Goal: Task Accomplishment & Management: Manage account settings

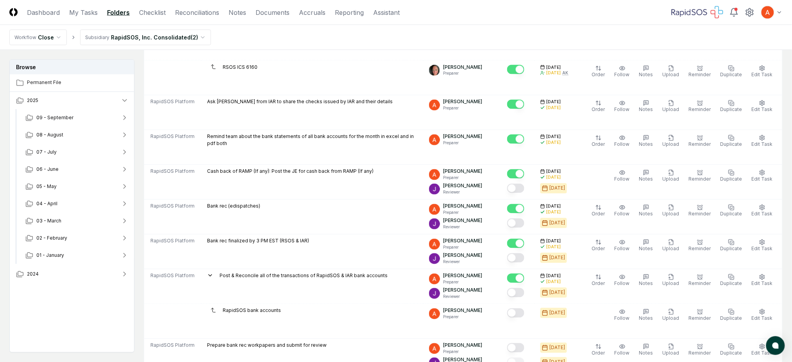
scroll to position [469, 0]
click at [85, 116] on button "09 - September" at bounding box center [77, 117] width 116 height 17
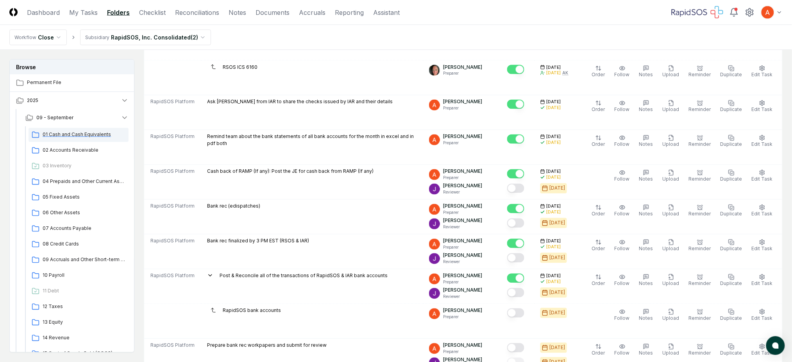
click at [88, 136] on span "01 Cash and Cash Equivalents" at bounding box center [84, 134] width 83 height 7
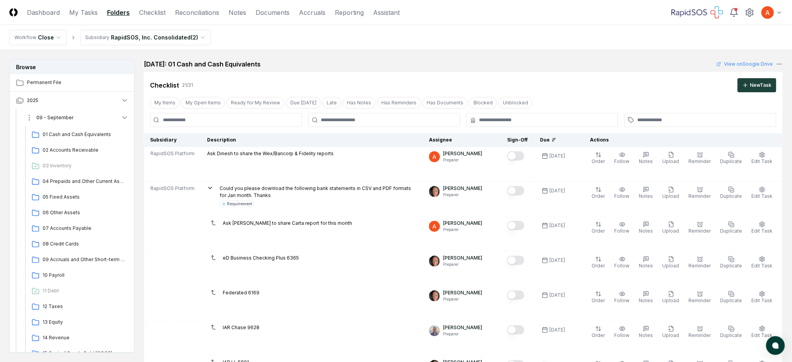
click at [102, 118] on button "09 - September" at bounding box center [77, 117] width 116 height 17
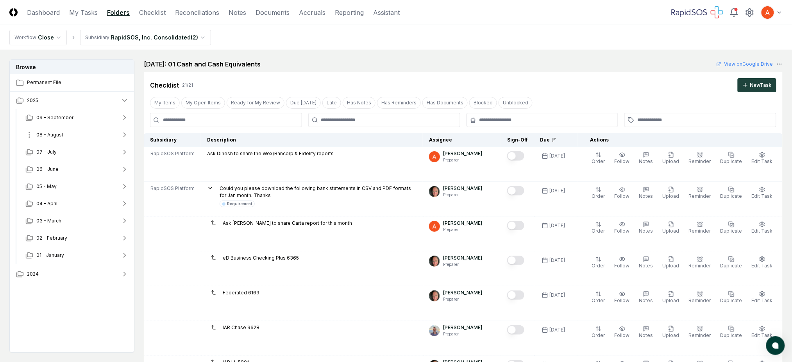
click at [86, 135] on button "08 - August" at bounding box center [77, 134] width 116 height 17
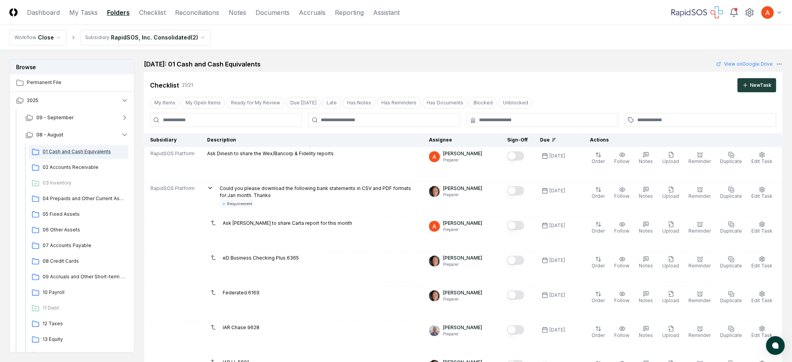
click at [84, 147] on div "01 Cash and Cash Equivalents" at bounding box center [79, 152] width 100 height 14
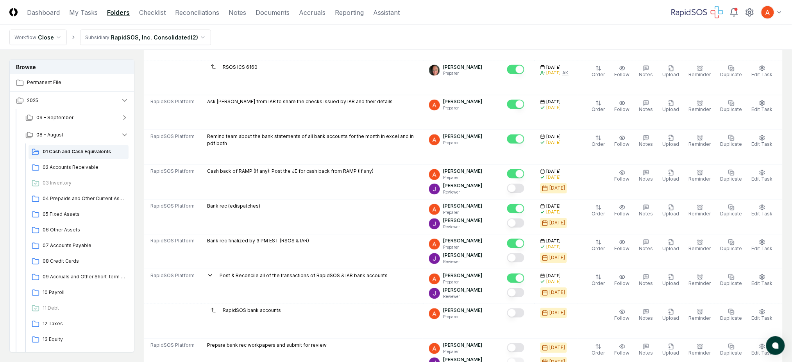
scroll to position [312, 0]
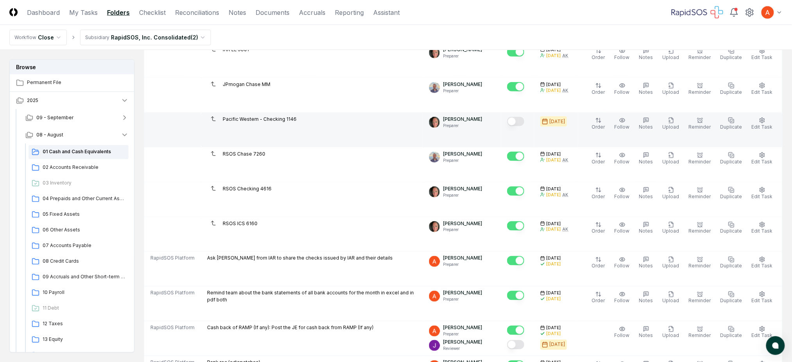
click at [524, 122] on button "Mark complete" at bounding box center [515, 121] width 17 height 9
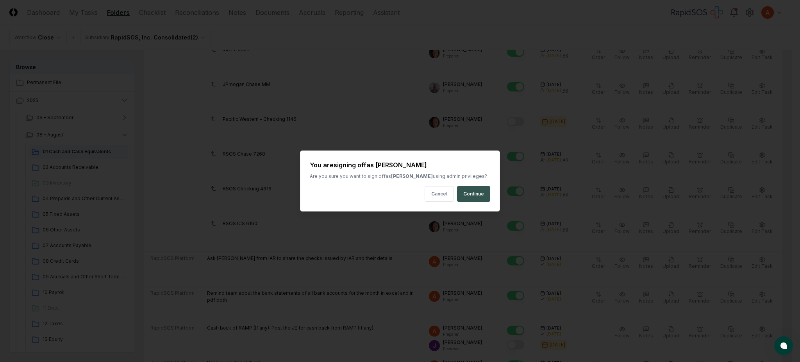
click at [469, 191] on button "Continue" at bounding box center [473, 194] width 33 height 16
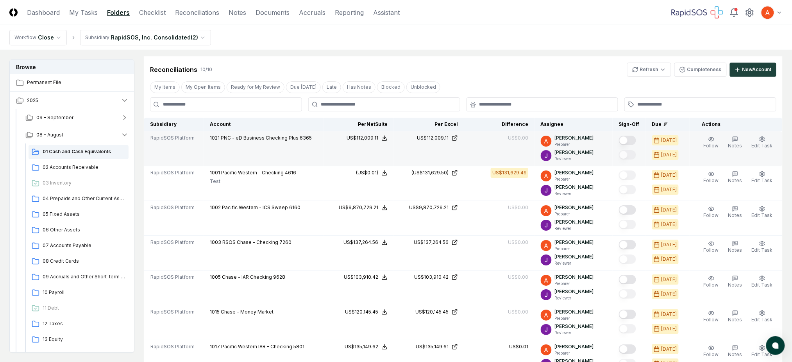
scroll to position [885, 0]
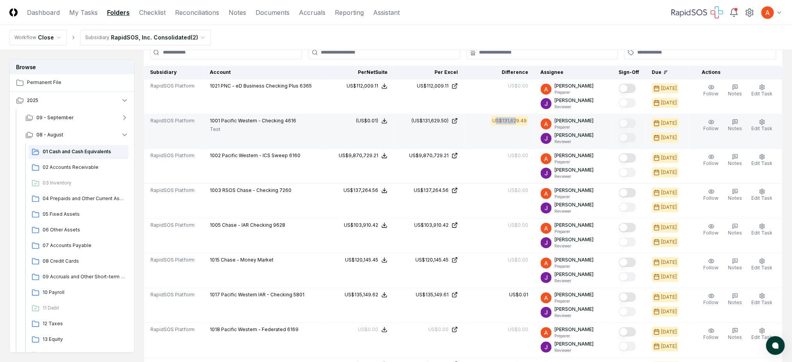
drag, startPoint x: 505, startPoint y: 121, endPoint x: 522, endPoint y: 121, distance: 17.2
click at [522, 121] on div "US$131,629.49" at bounding box center [509, 120] width 34 height 7
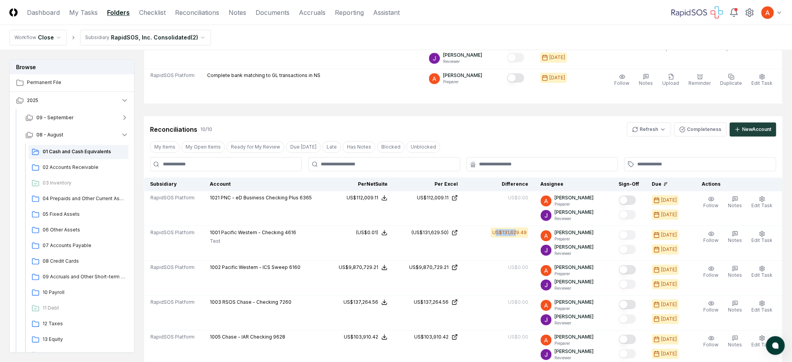
scroll to position [729, 0]
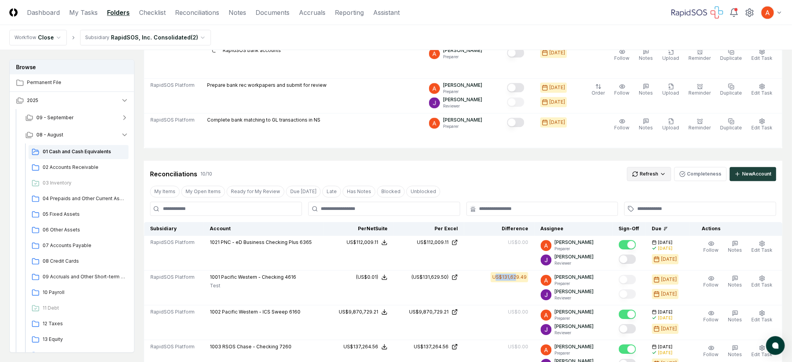
click at [644, 178] on html "CloseCore Dashboard My Tasks Folders Checklist Reconciliations Notes Documents …" at bounding box center [396, 288] width 792 height 2035
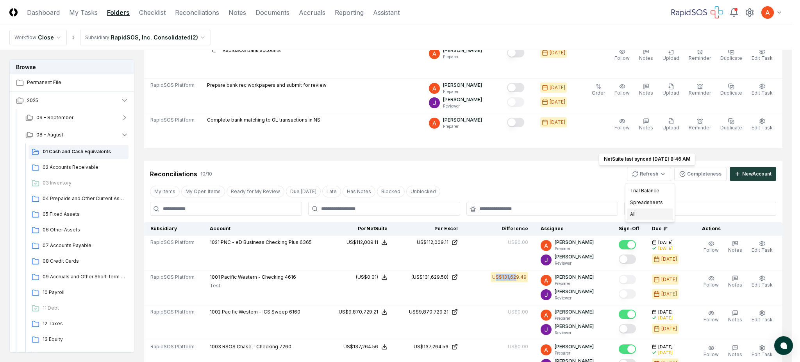
click at [639, 212] on div "All" at bounding box center [650, 214] width 46 height 12
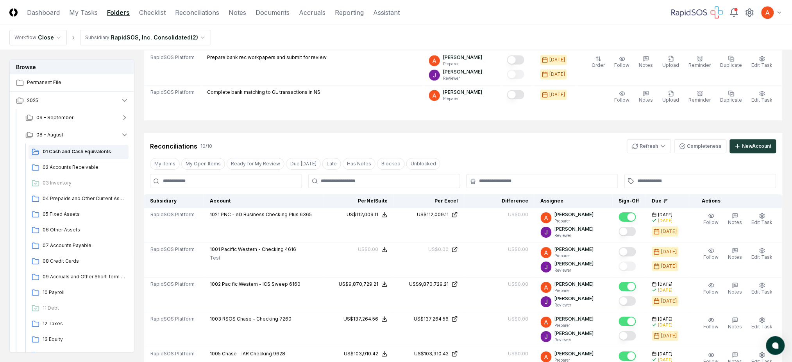
scroll to position [781, 0]
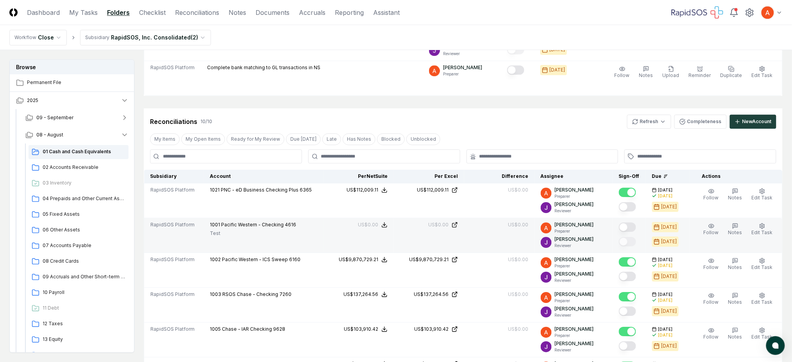
click at [633, 227] on button "Mark complete" at bounding box center [627, 226] width 17 height 9
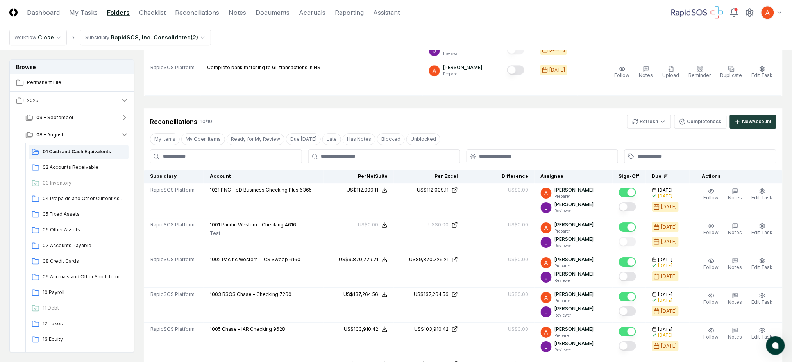
type button "on"
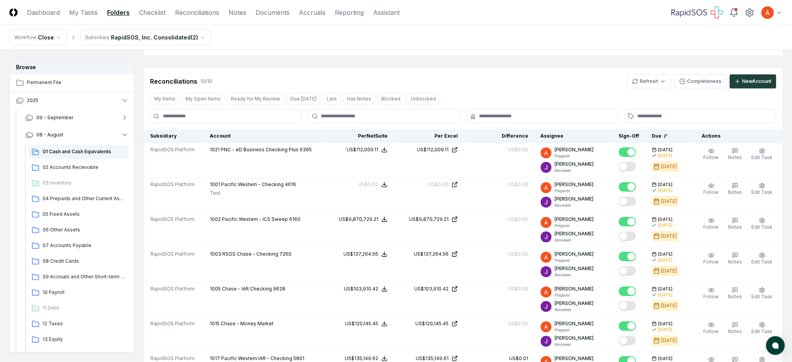
scroll to position [885, 0]
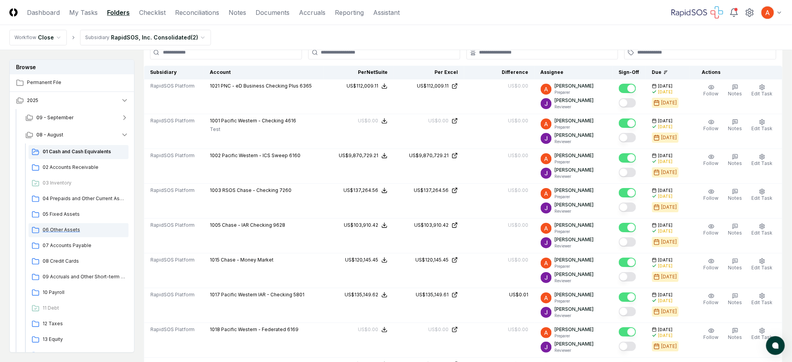
click at [59, 233] on div "06 Other Assets" at bounding box center [79, 230] width 100 height 14
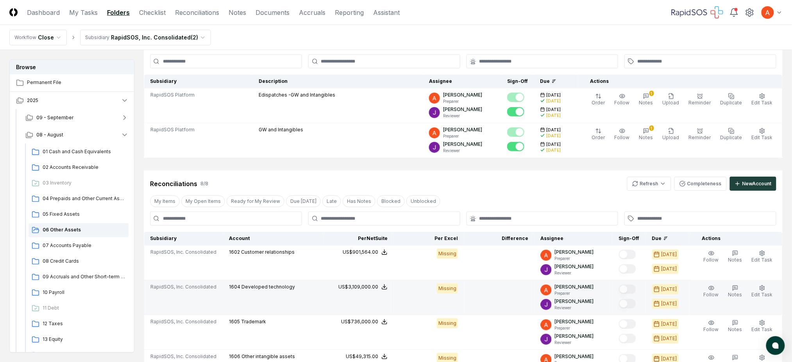
scroll to position [104, 0]
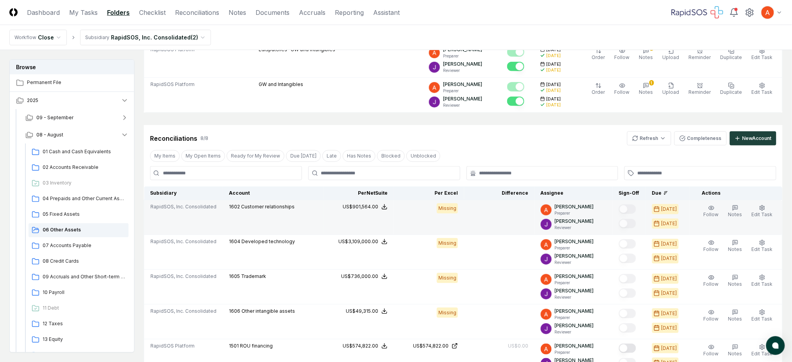
click at [230, 206] on span "1602" at bounding box center [234, 206] width 11 height 6
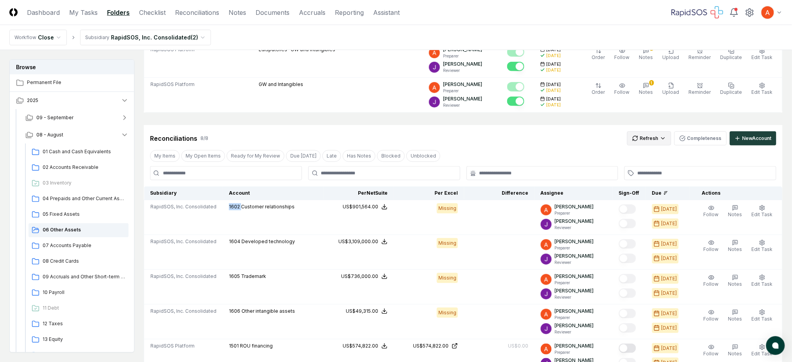
click at [646, 135] on html "CloseCore Dashboard My Tasks Folders Checklist Reconciliations Notes Documents …" at bounding box center [396, 272] width 792 height 753
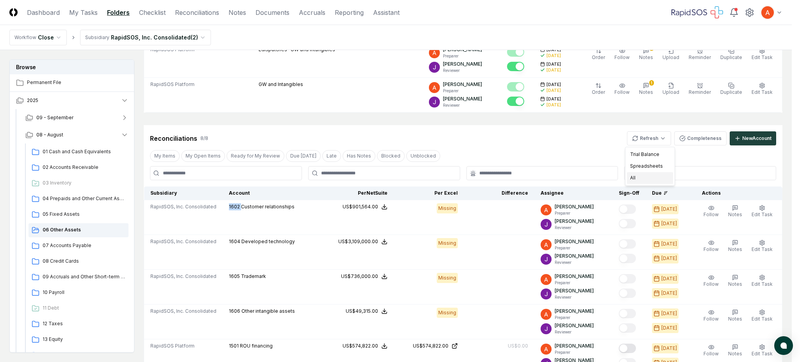
click at [640, 178] on div "All" at bounding box center [650, 178] width 46 height 12
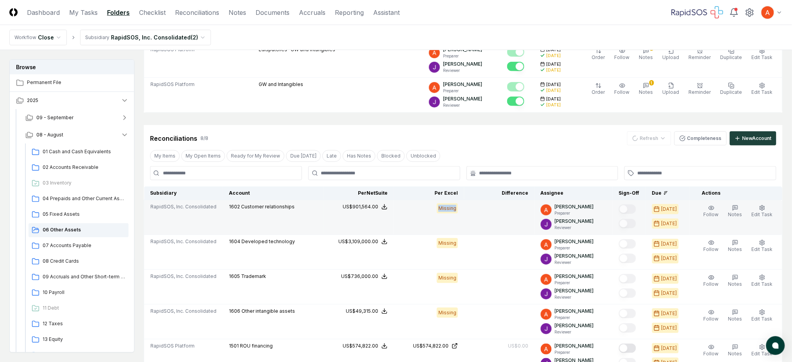
drag, startPoint x: 444, startPoint y: 210, endPoint x: 470, endPoint y: 206, distance: 26.4
click at [464, 205] on td "Missing" at bounding box center [429, 217] width 70 height 35
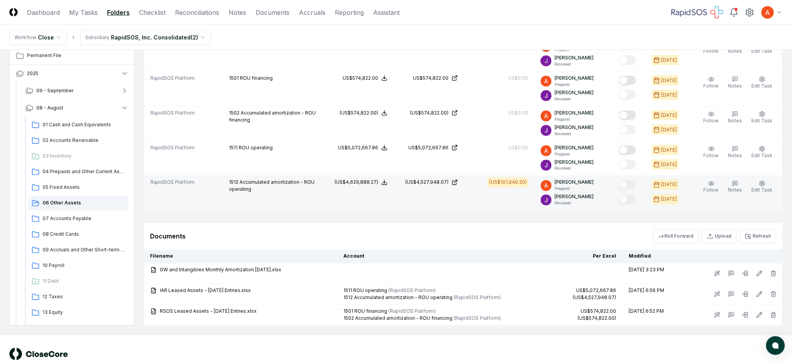
scroll to position [391, 0]
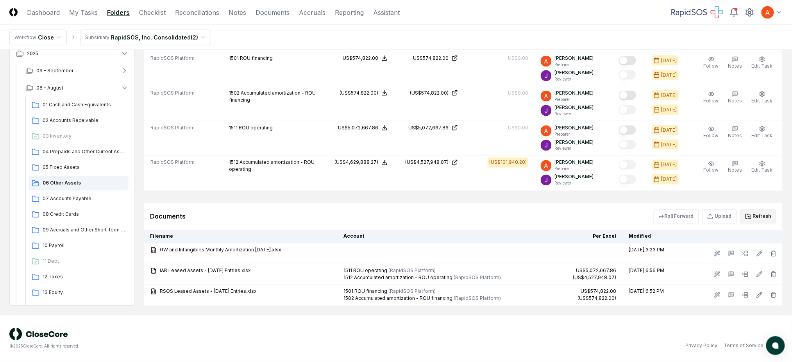
click at [750, 216] on icon at bounding box center [748, 216] width 6 height 6
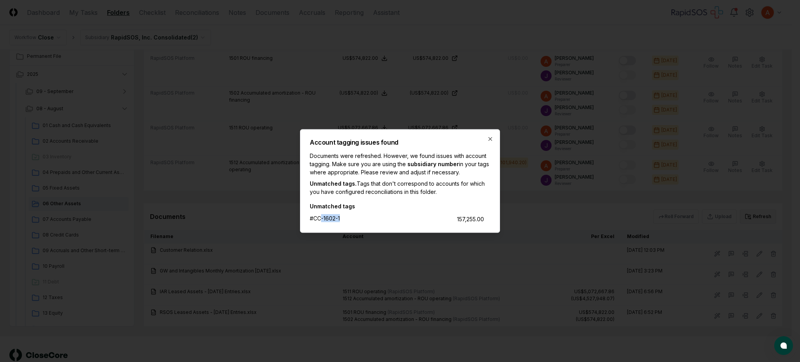
drag, startPoint x: 320, startPoint y: 220, endPoint x: 392, endPoint y: 219, distance: 72.2
click at [373, 218] on div "#CC-1602-1 157,255.00" at bounding box center [397, 218] width 174 height 10
drag, startPoint x: 474, startPoint y: 219, endPoint x: 480, endPoint y: 218, distance: 6.3
click at [480, 218] on div "#CC-1602-1 157,255.00" at bounding box center [397, 218] width 174 height 10
click at [488, 141] on icon "button" at bounding box center [490, 139] width 6 height 6
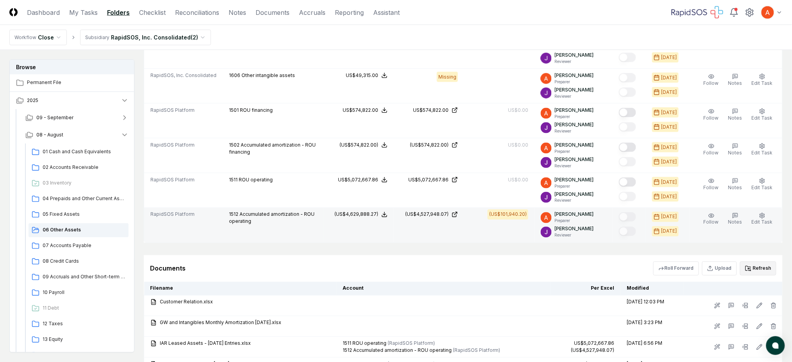
scroll to position [412, 0]
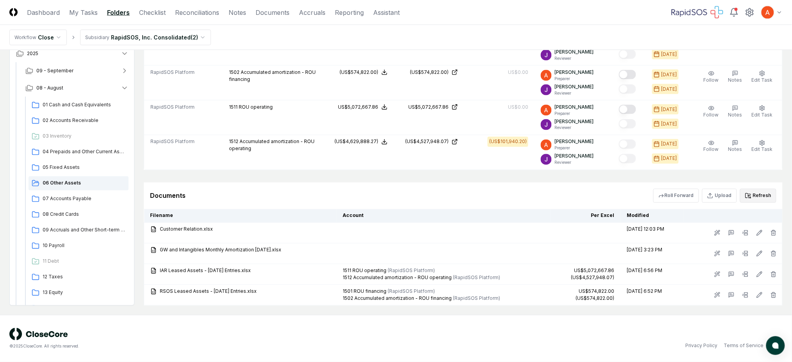
click at [758, 192] on button "Refresh" at bounding box center [758, 196] width 36 height 14
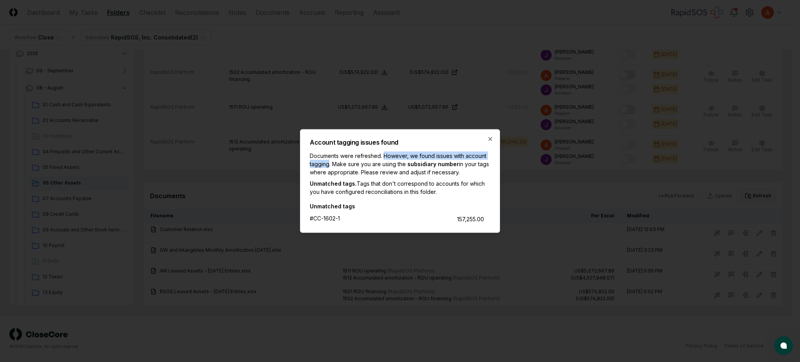
drag, startPoint x: 340, startPoint y: 160, endPoint x: 382, endPoint y: 158, distance: 42.3
click at [382, 158] on p "Documents were refreshed. However, we found issues with account tagging. Make s…" at bounding box center [400, 164] width 180 height 25
drag, startPoint x: 417, startPoint y: 164, endPoint x: 469, endPoint y: 163, distance: 52.7
click at [469, 163] on p "Documents were refreshed. However, we found issues with account tagging. Make s…" at bounding box center [400, 164] width 180 height 25
click at [484, 166] on p "Documents were refreshed. However, we found issues with account tagging. Make s…" at bounding box center [400, 164] width 180 height 25
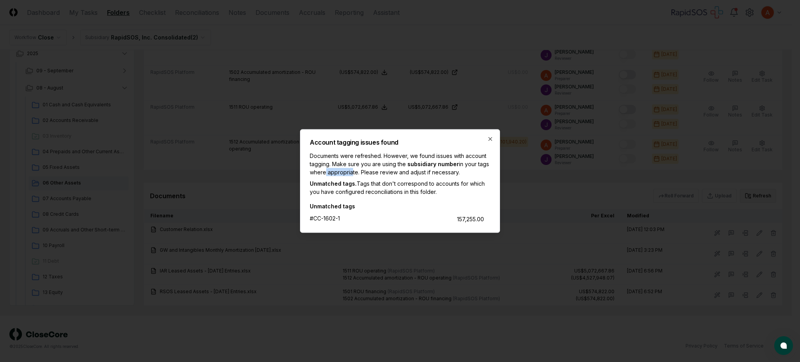
drag, startPoint x: 322, startPoint y: 173, endPoint x: 349, endPoint y: 173, distance: 26.6
click at [348, 173] on p "Documents were refreshed. However, we found issues with account tagging. Make s…" at bounding box center [400, 164] width 180 height 25
drag, startPoint x: 362, startPoint y: 173, endPoint x: 413, endPoint y: 174, distance: 50.4
click at [410, 174] on p "Documents were refreshed. However, we found issues with account tagging. Make s…" at bounding box center [400, 164] width 180 height 25
drag, startPoint x: 440, startPoint y: 175, endPoint x: 449, endPoint y: 175, distance: 9.4
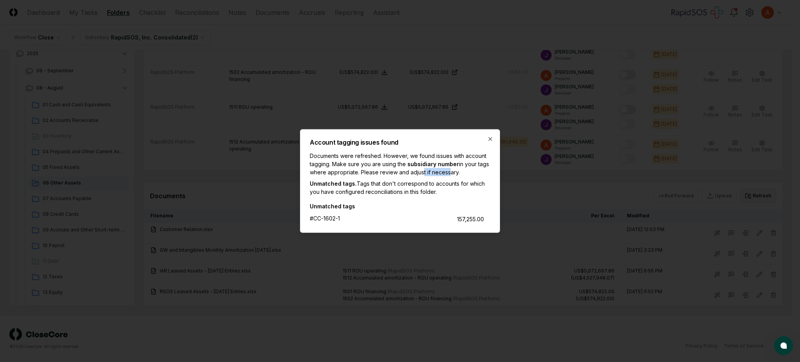
click at [449, 175] on p "Documents were refreshed. However, we found issues with account tagging. Make s…" at bounding box center [400, 164] width 180 height 25
drag, startPoint x: 357, startPoint y: 185, endPoint x: 400, endPoint y: 181, distance: 43.9
click at [380, 184] on p "Unmatched tags. Tags that don't correspond to accounts for which you have confi…" at bounding box center [400, 187] width 180 height 16
drag, startPoint x: 410, startPoint y: 182, endPoint x: 472, endPoint y: 188, distance: 63.1
click at [472, 188] on p "Unmatched tags. Tags that don't correspond to accounts for which you have confi…" at bounding box center [400, 187] width 180 height 16
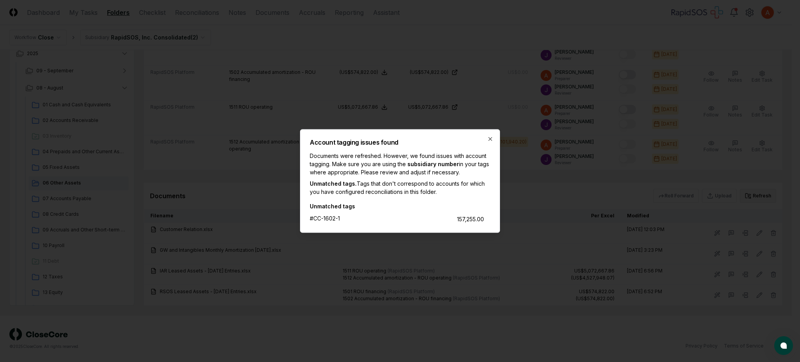
click at [329, 216] on div "#CC-1602-1" at bounding box center [325, 218] width 30 height 8
click at [489, 143] on h2 "Account tagging issues found" at bounding box center [400, 142] width 180 height 6
click at [488, 135] on div "Account tagging issues found Documents were refreshed. However, we found issues…" at bounding box center [400, 180] width 200 height 103
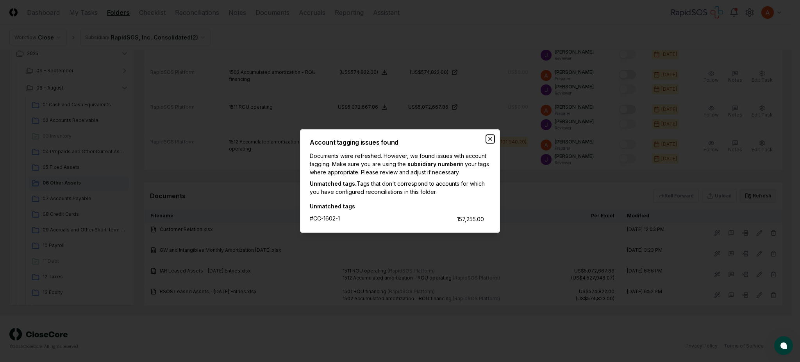
click at [488, 137] on icon "button" at bounding box center [490, 139] width 6 height 6
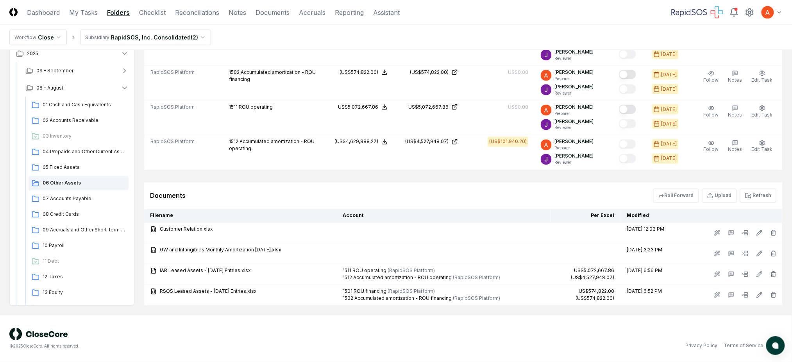
drag, startPoint x: 772, startPoint y: 192, endPoint x: 767, endPoint y: 192, distance: 4.7
click at [769, 192] on button "Refresh" at bounding box center [758, 196] width 36 height 14
click at [761, 197] on div "Roll Forward Upload Refresh" at bounding box center [714, 196] width 123 height 14
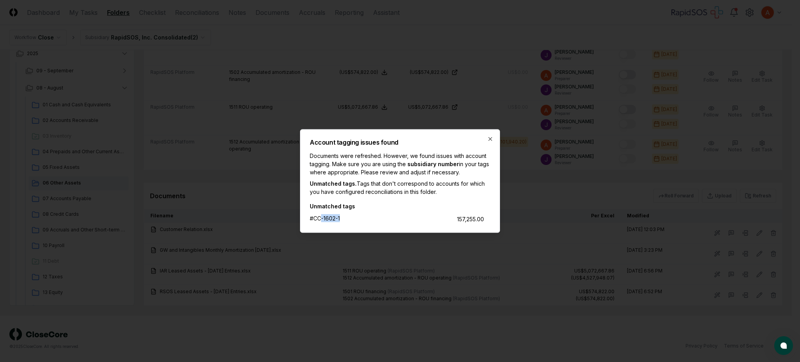
drag, startPoint x: 346, startPoint y: 217, endPoint x: 386, endPoint y: 213, distance: 39.6
click at [385, 213] on div "#CC-1602-1 157,255.00" at bounding box center [397, 218] width 174 height 10
drag, startPoint x: 463, startPoint y: 223, endPoint x: 479, endPoint y: 221, distance: 16.6
click at [479, 221] on div "Account tagging issues found Documents were refreshed. However, we found issues…" at bounding box center [400, 180] width 200 height 103
drag, startPoint x: 360, startPoint y: 158, endPoint x: 431, endPoint y: 163, distance: 71.7
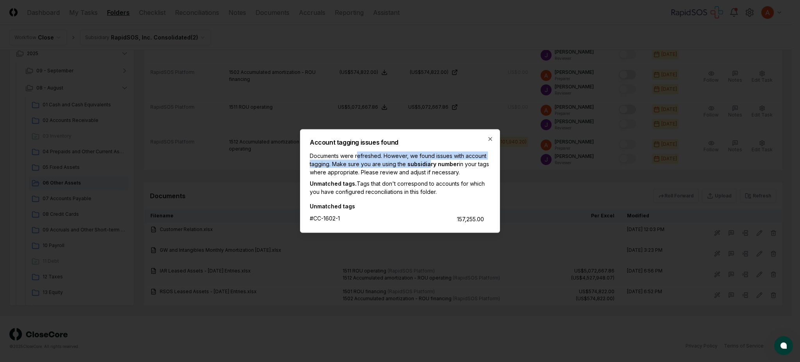
click at [431, 163] on p "Documents were refreshed. However, we found issues with account tagging. Make s…" at bounding box center [400, 164] width 180 height 25
click at [418, 168] on p "Documents were refreshed. However, we found issues with account tagging. Make s…" at bounding box center [400, 164] width 180 height 25
drag, startPoint x: 417, startPoint y: 166, endPoint x: 448, endPoint y: 166, distance: 30.9
click at [444, 166] on span "subsidiary number" at bounding box center [433, 163] width 52 height 7
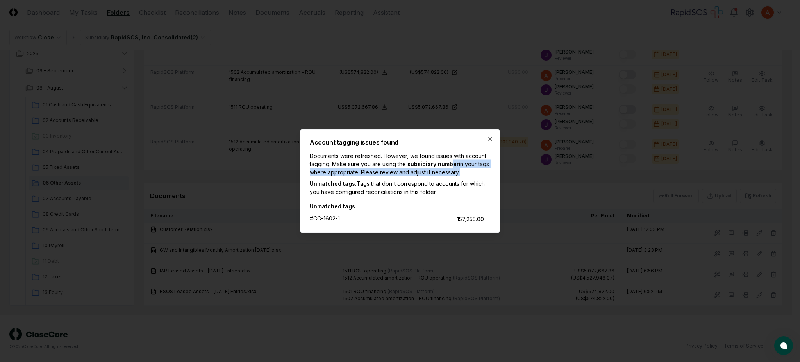
drag, startPoint x: 451, startPoint y: 165, endPoint x: 489, endPoint y: 168, distance: 37.6
click at [489, 168] on p "Documents were refreshed. However, we found issues with account tagging. Make s…" at bounding box center [400, 164] width 180 height 25
click at [339, 174] on p "Documents were refreshed. However, we found issues with account tagging. Make s…" at bounding box center [400, 164] width 180 height 25
click at [489, 143] on h2 "Account tagging issues found" at bounding box center [400, 142] width 180 height 6
click at [490, 138] on icon "button" at bounding box center [490, 138] width 3 height 3
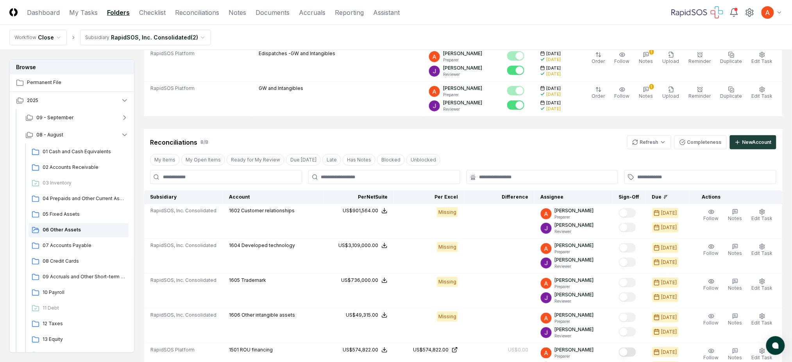
scroll to position [48, 0]
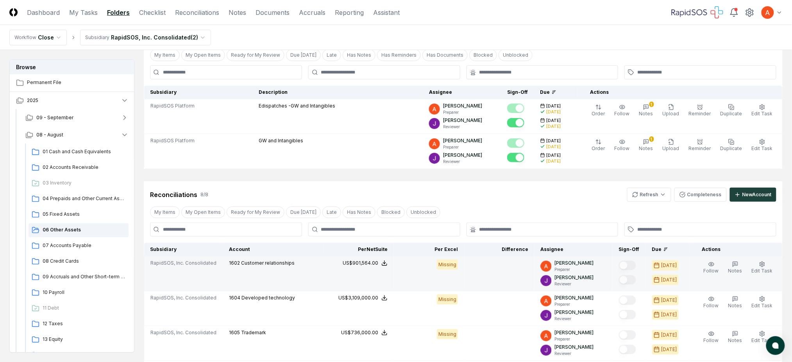
click at [230, 262] on span "1602" at bounding box center [234, 263] width 11 height 6
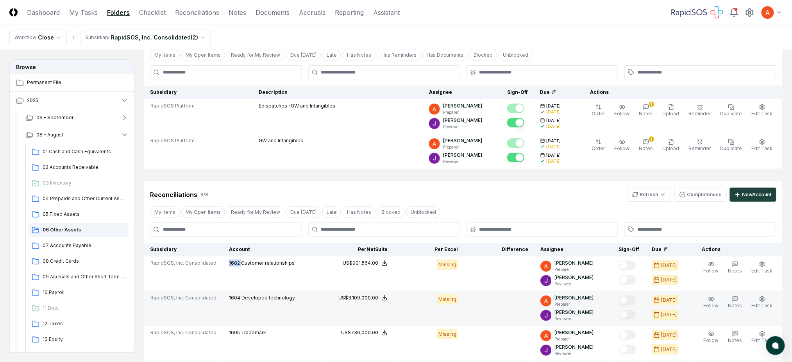
scroll to position [152, 0]
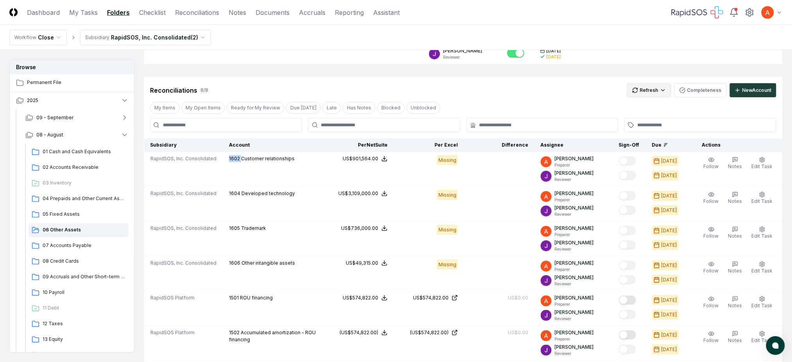
click at [645, 90] on html "CloseCore Dashboard My Tasks Folders Checklist Reconciliations Notes Documents …" at bounding box center [396, 235] width 792 height 774
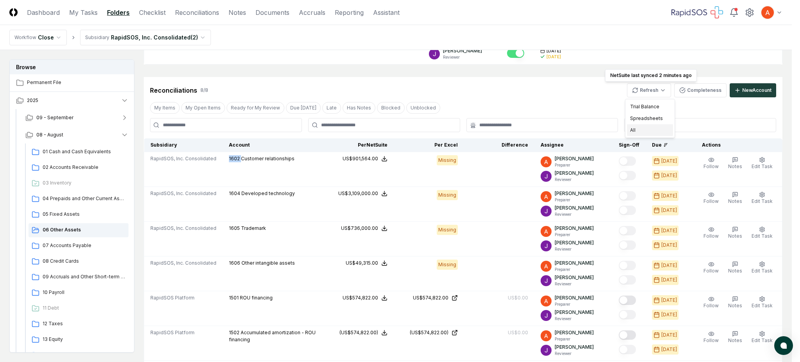
click at [636, 129] on div "All" at bounding box center [650, 130] width 46 height 12
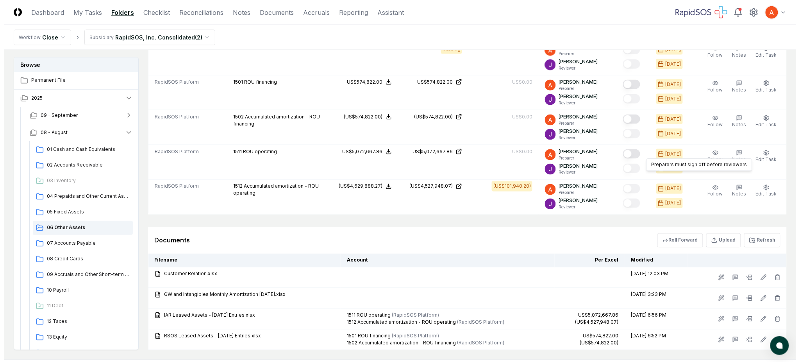
scroll to position [412, 0]
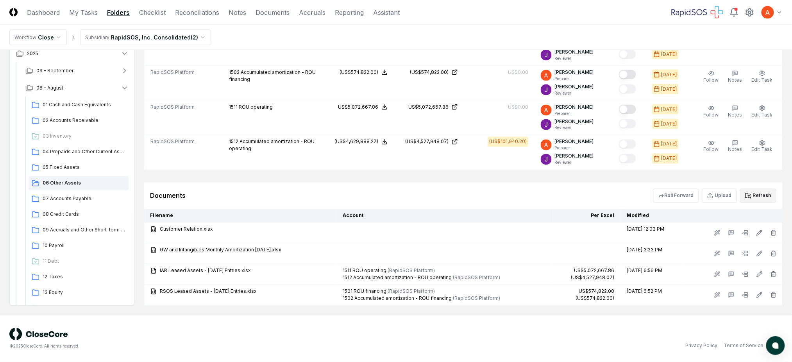
click at [753, 197] on button "Refresh" at bounding box center [758, 196] width 36 height 14
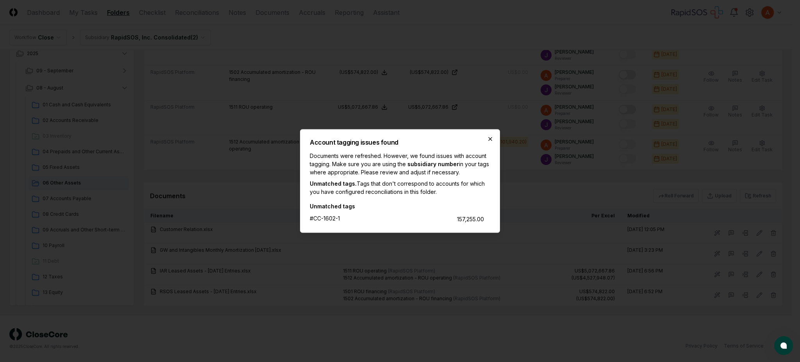
click at [488, 141] on icon "button" at bounding box center [490, 139] width 6 height 6
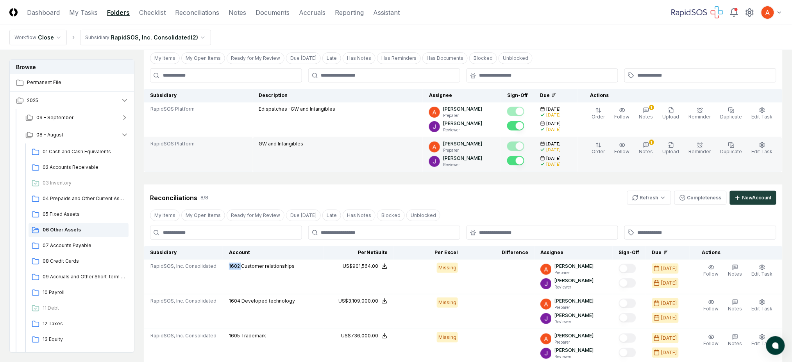
scroll to position [104, 0]
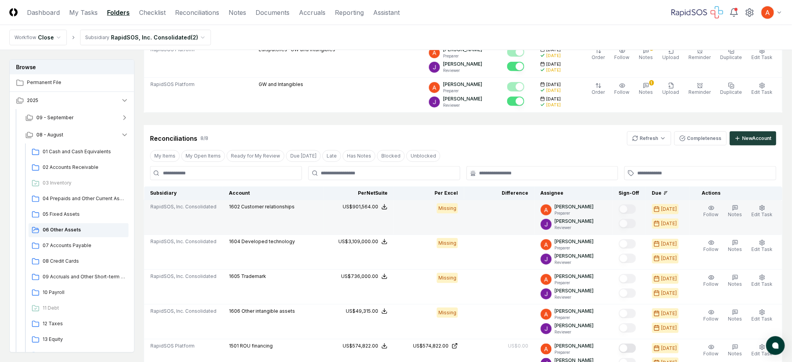
click at [444, 203] on div "Missing" at bounding box center [447, 208] width 21 height 10
click at [448, 205] on div "Missing" at bounding box center [447, 208] width 21 height 10
click at [360, 205] on div "US$901,564.00" at bounding box center [360, 206] width 36 height 7
click at [233, 206] on span "1602" at bounding box center [234, 206] width 11 height 6
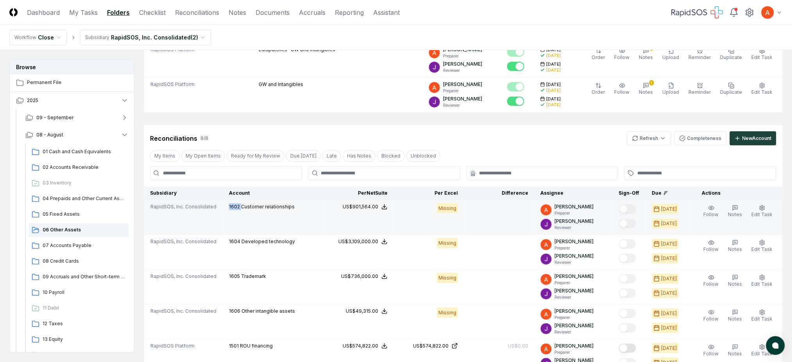
copy span "1602"
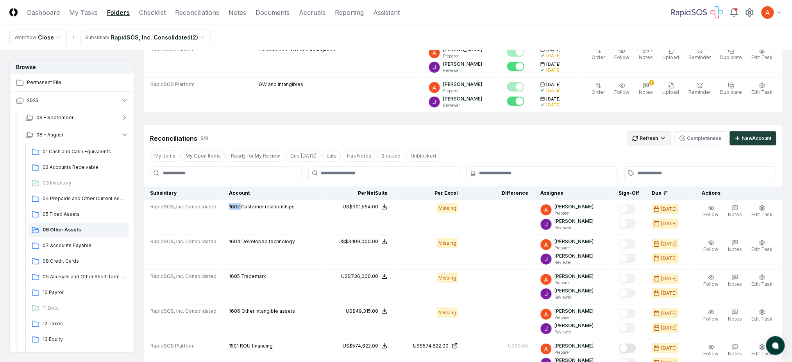
click at [651, 137] on html "CloseCore Dashboard My Tasks Folders Checklist Reconciliations Notes Documents …" at bounding box center [396, 283] width 792 height 774
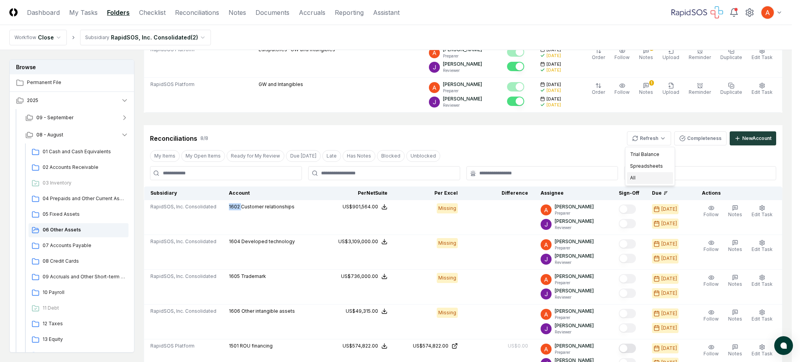
click at [645, 177] on div "All" at bounding box center [650, 178] width 46 height 12
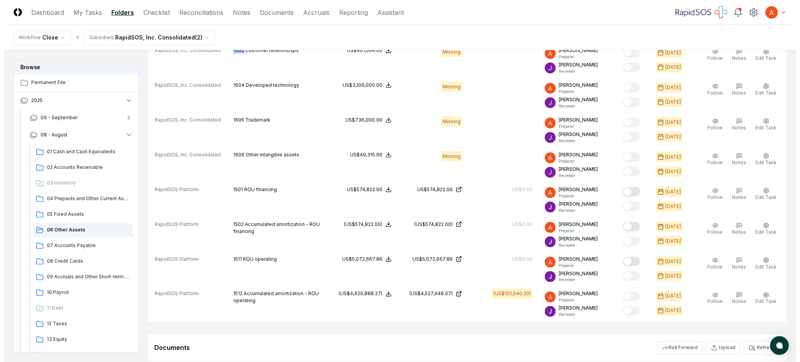
scroll to position [412, 0]
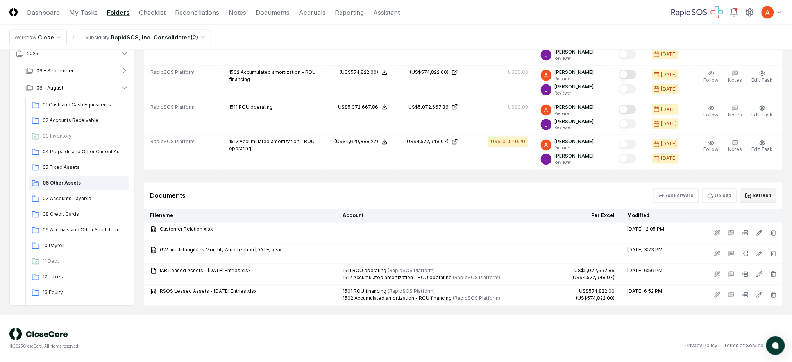
click at [748, 191] on button "Refresh" at bounding box center [758, 196] width 36 height 14
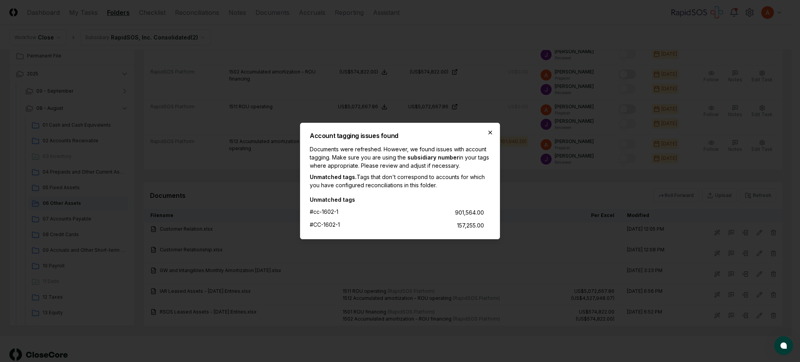
click at [491, 131] on icon "button" at bounding box center [490, 132] width 3 height 3
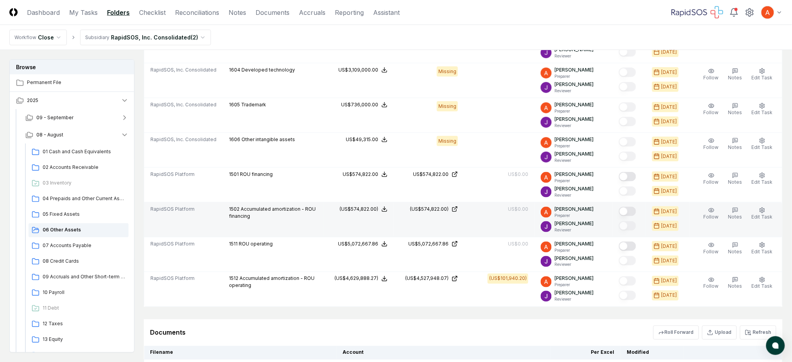
scroll to position [277, 0]
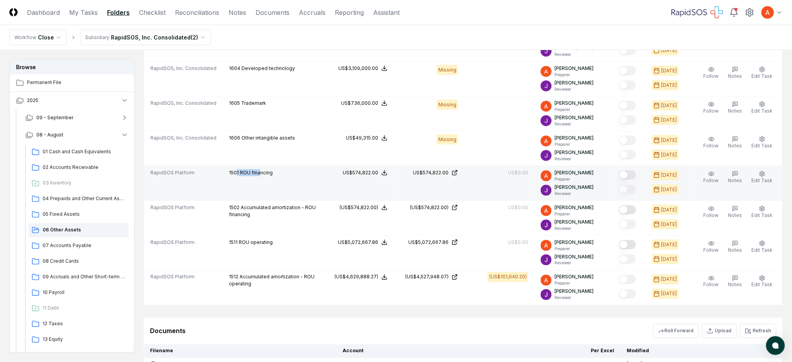
drag, startPoint x: 236, startPoint y: 173, endPoint x: 257, endPoint y: 171, distance: 21.6
click at [257, 171] on p "1501 ROU financing" at bounding box center [251, 172] width 44 height 7
drag, startPoint x: 520, startPoint y: 173, endPoint x: 580, endPoint y: 174, distance: 60.1
click at [534, 173] on td "US$0.00" at bounding box center [499, 183] width 70 height 35
click at [632, 175] on button "Mark complete" at bounding box center [627, 174] width 17 height 9
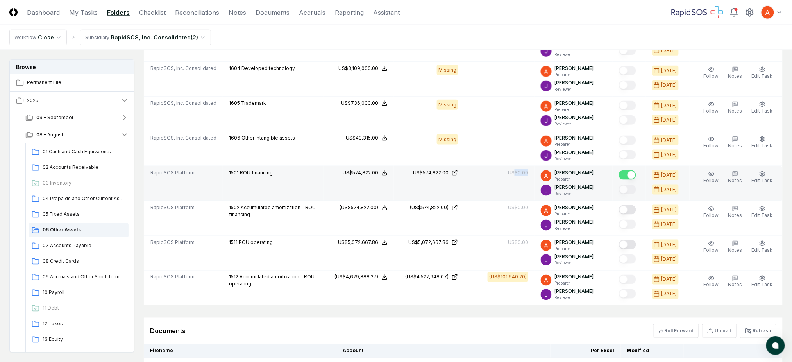
type button "on"
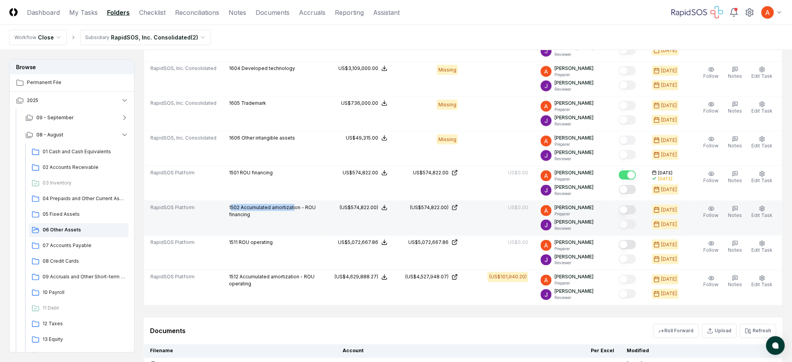
drag, startPoint x: 228, startPoint y: 210, endPoint x: 440, endPoint y: 212, distance: 212.4
click at [293, 211] on p "1502 Accumulated amortization - ROU financing" at bounding box center [273, 211] width 88 height 14
drag, startPoint x: 628, startPoint y: 210, endPoint x: 656, endPoint y: 203, distance: 29.0
click at [629, 210] on button "Mark complete" at bounding box center [627, 209] width 17 height 9
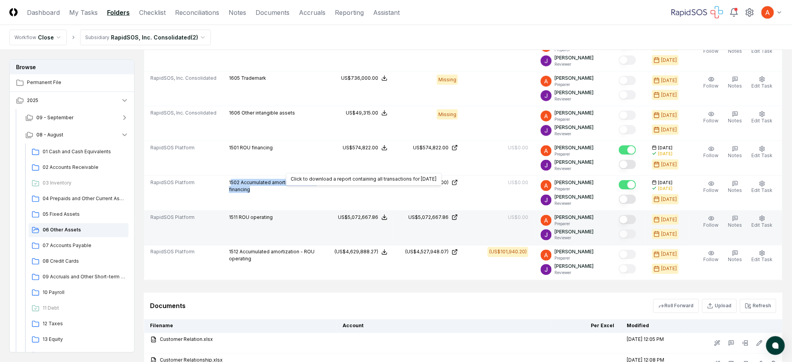
scroll to position [329, 0]
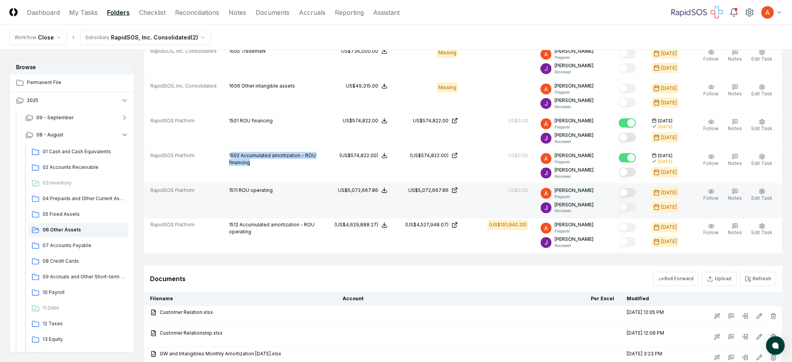
drag, startPoint x: 357, startPoint y: 190, endPoint x: 396, endPoint y: 192, distance: 39.1
click at [375, 191] on div "US$5,072,667.86" at bounding box center [358, 190] width 40 height 7
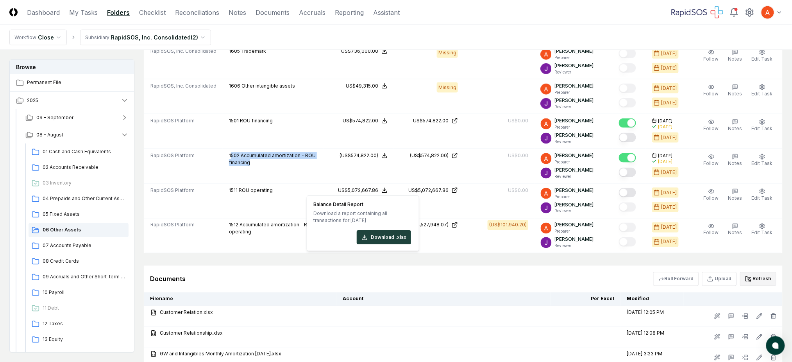
click at [752, 278] on button "Refresh" at bounding box center [758, 279] width 36 height 14
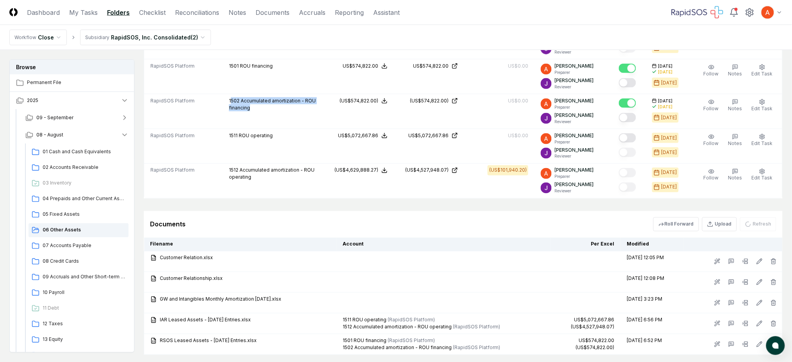
scroll to position [381, 0]
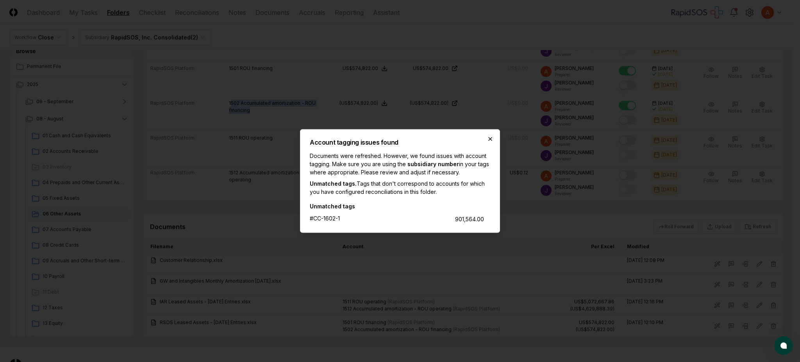
click at [489, 137] on icon "button" at bounding box center [490, 139] width 6 height 6
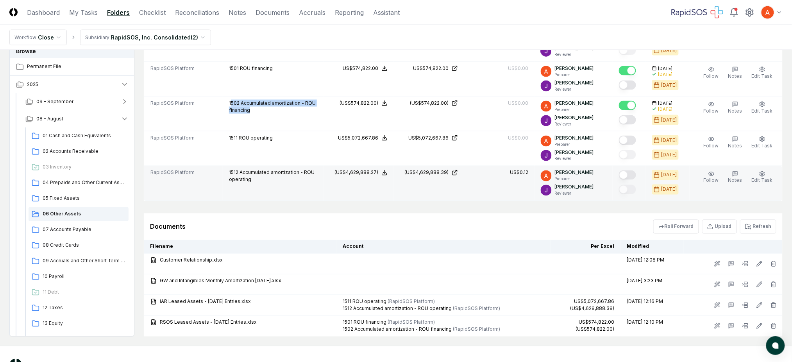
click at [634, 178] on button "Mark complete" at bounding box center [627, 174] width 17 height 9
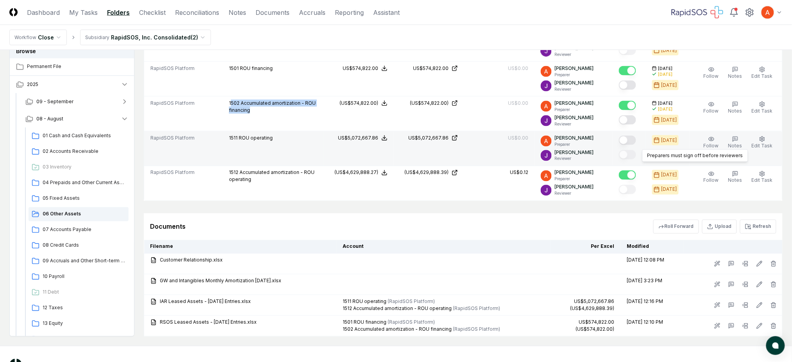
click at [630, 144] on button "Mark complete" at bounding box center [627, 140] width 17 height 9
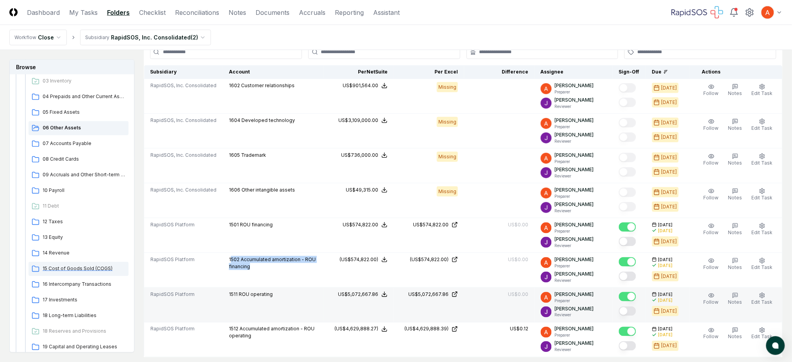
scroll to position [104, 0]
click at [73, 267] on span "15 Cost of Goods Sold (COGS)" at bounding box center [84, 266] width 83 height 7
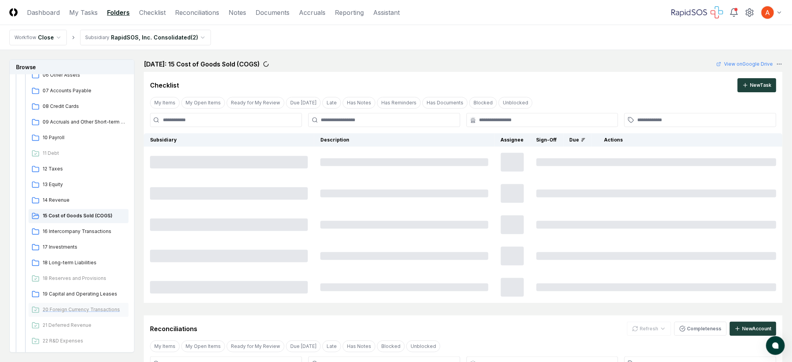
scroll to position [156, 0]
click at [71, 294] on span "19 Capital and Operating Leases" at bounding box center [84, 292] width 83 height 7
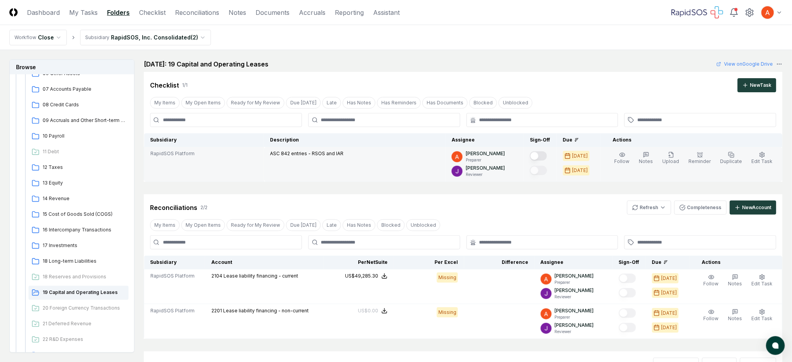
click at [547, 156] on button "Mark complete" at bounding box center [538, 155] width 17 height 9
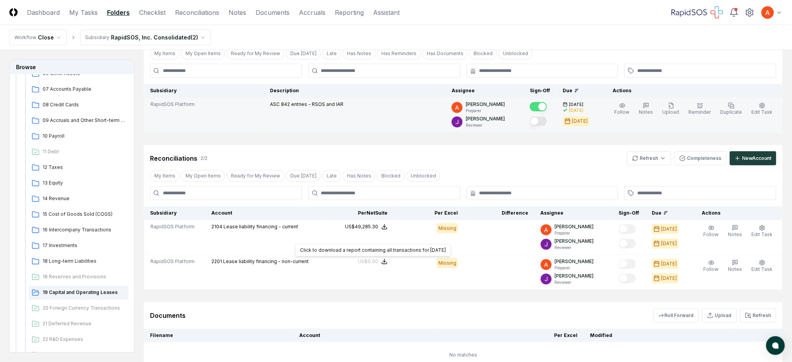
scroll to position [52, 0]
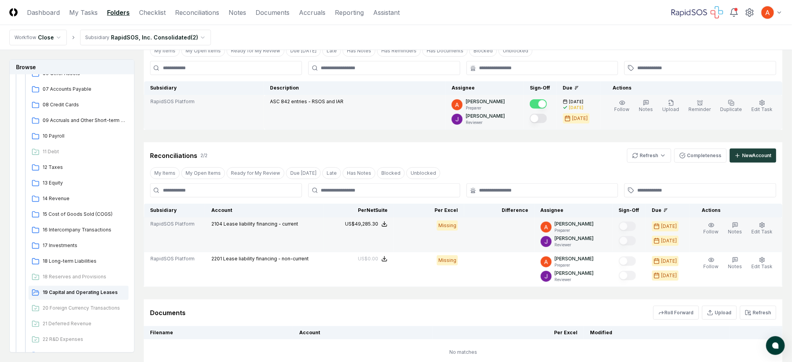
click at [626, 233] on div at bounding box center [629, 226] width 21 height 13
drag, startPoint x: 629, startPoint y: 270, endPoint x: 636, endPoint y: 225, distance: 46.2
click at [630, 270] on div at bounding box center [629, 275] width 21 height 13
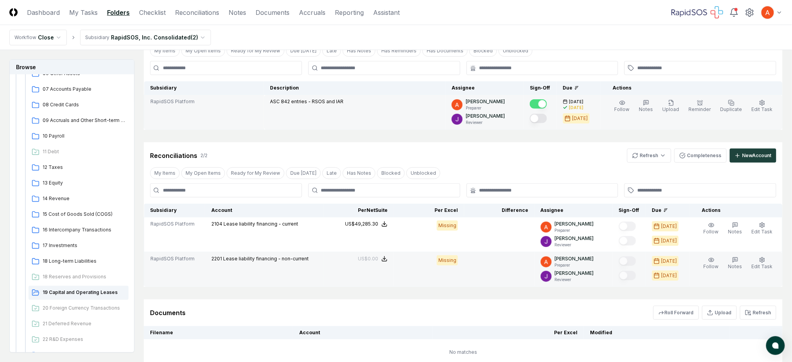
click at [639, 266] on div at bounding box center [629, 261] width 21 height 13
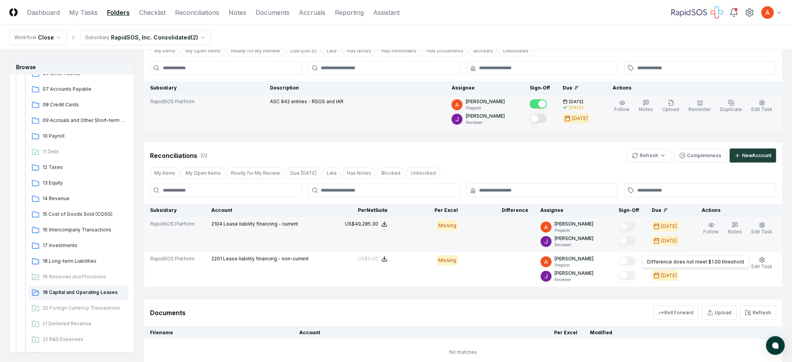
click at [629, 221] on div at bounding box center [627, 226] width 17 height 11
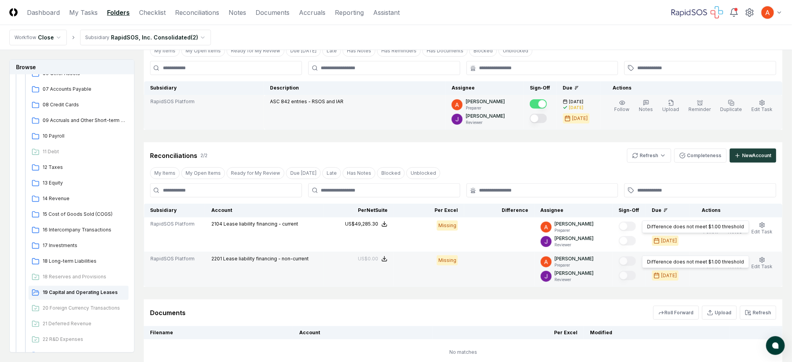
click at [622, 262] on td "Difference does not meet $1.00 threshold Difference does not meet $1.00 thresho…" at bounding box center [628, 269] width 33 height 35
click at [635, 273] on div at bounding box center [627, 276] width 17 height 11
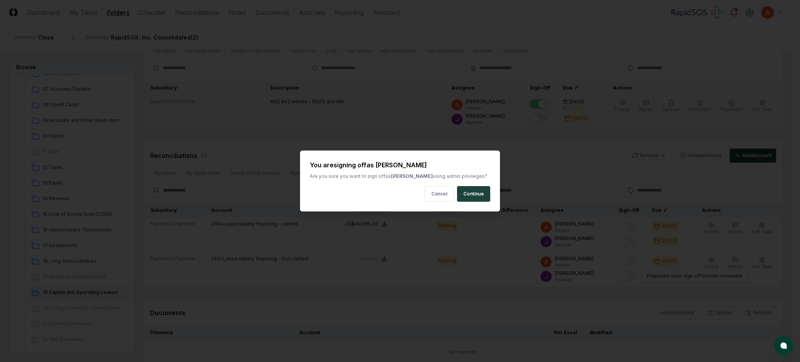
click at [639, 240] on div at bounding box center [400, 181] width 800 height 362
click at [474, 189] on button "Continue" at bounding box center [473, 194] width 33 height 16
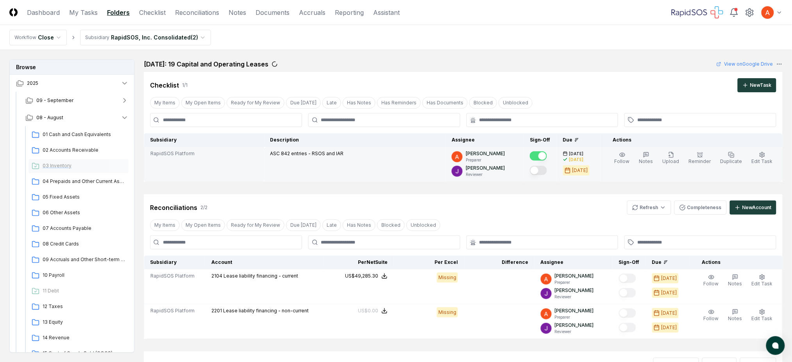
scroll to position [0, 0]
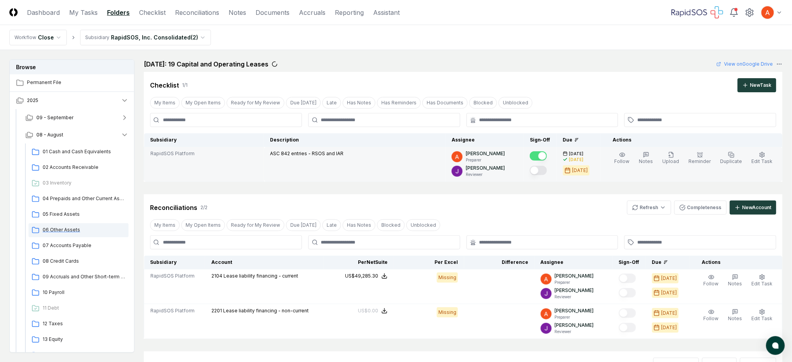
click at [70, 229] on span "06 Other Assets" at bounding box center [84, 229] width 83 height 7
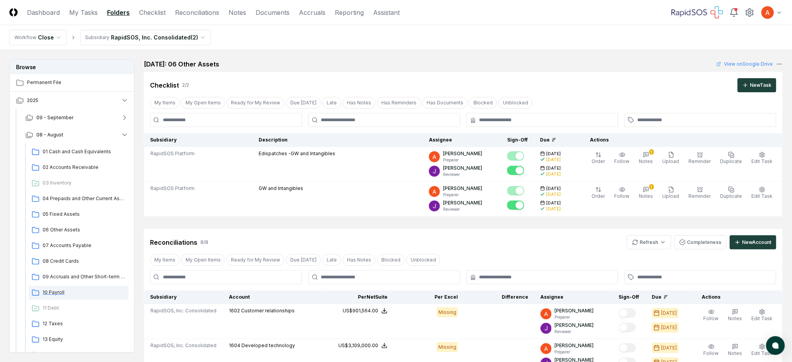
click at [64, 290] on span "10 Payroll" at bounding box center [84, 292] width 83 height 7
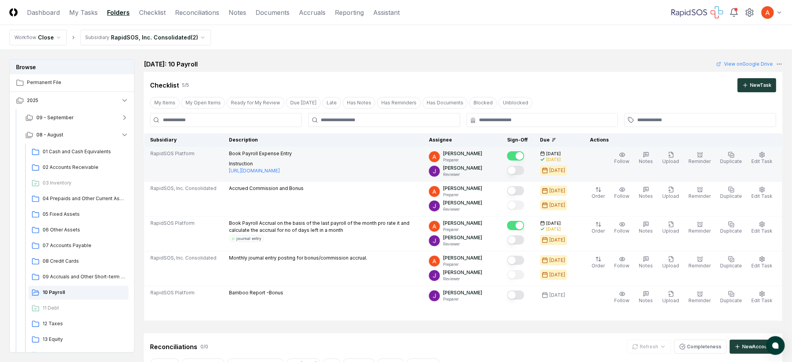
drag, startPoint x: 255, startPoint y: 187, endPoint x: 301, endPoint y: 180, distance: 47.1
click at [291, 180] on tbody "RapidSOS Platform Book Payroll Expense Entry Instruction https://drive.google.c…" at bounding box center [463, 234] width 638 height 174
